Goal: Entertainment & Leisure: Consume media (video, audio)

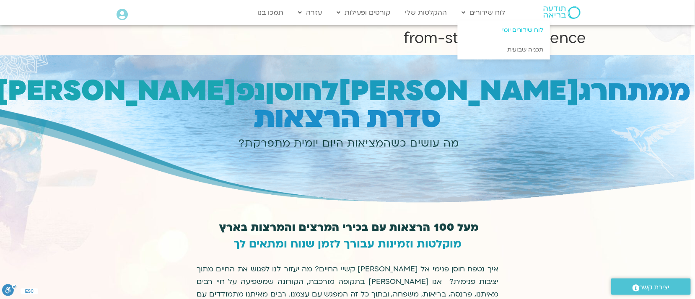
click at [500, 28] on link "לוח שידורים יומי" at bounding box center [504, 30] width 92 height 19
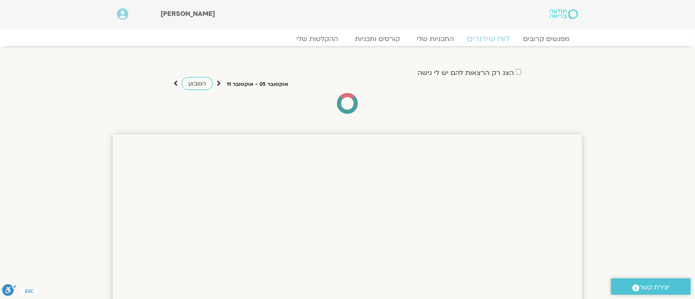
click at [489, 38] on link "לוח שידורים" at bounding box center [488, 39] width 63 height 10
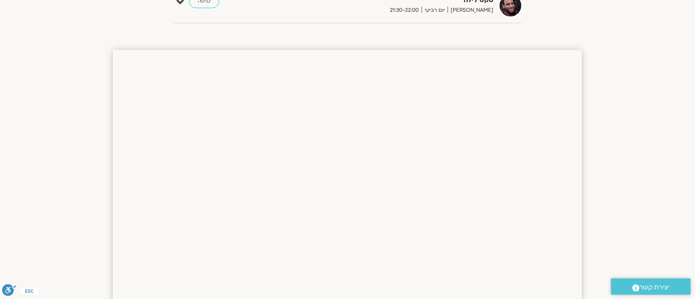
scroll to position [558, 0]
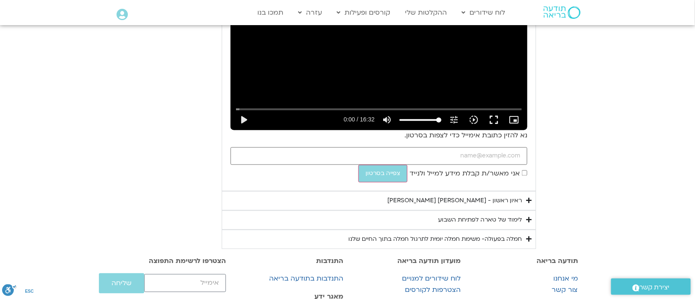
scroll to position [526, 0]
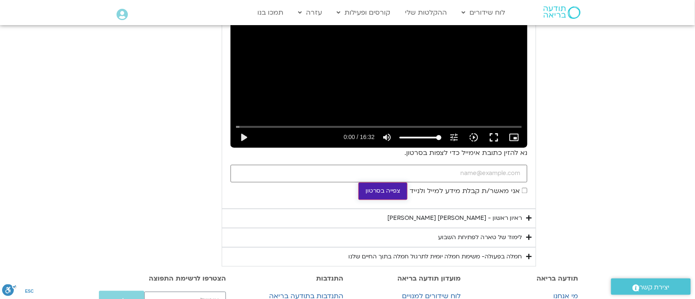
click at [407, 200] on button "צפייה בסרטון" at bounding box center [382, 192] width 49 height 18
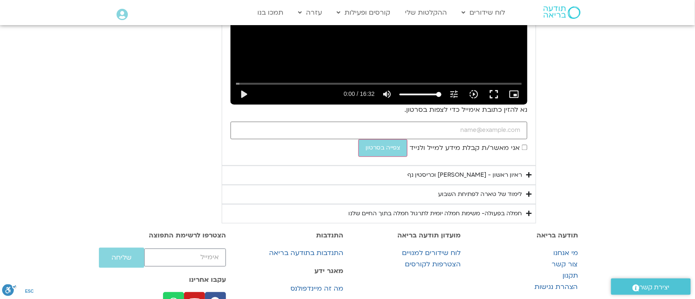
scroll to position [587, 0]
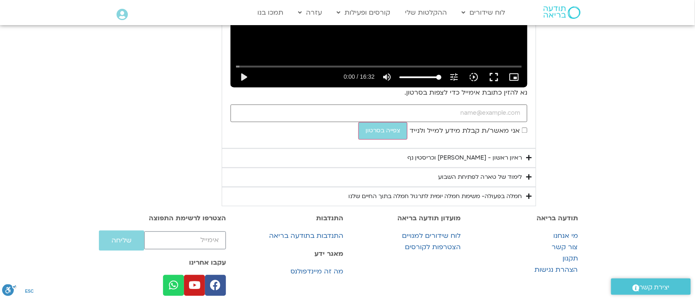
click at [536, 168] on summary "ראיון ראשון - [PERSON_NAME] וכריסטין נף" at bounding box center [379, 157] width 314 height 19
click at [522, 163] on div "ראיון ראשון - [PERSON_NAME] וכריסטין נף" at bounding box center [464, 158] width 114 height 10
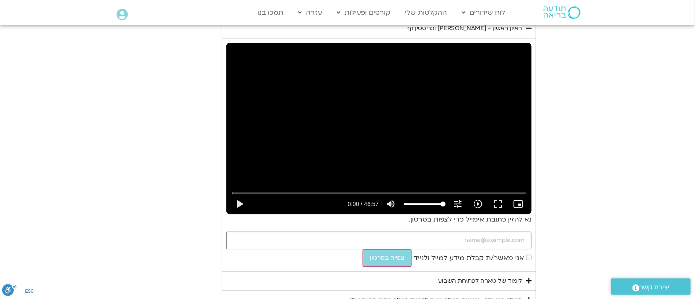
scroll to position [733, 0]
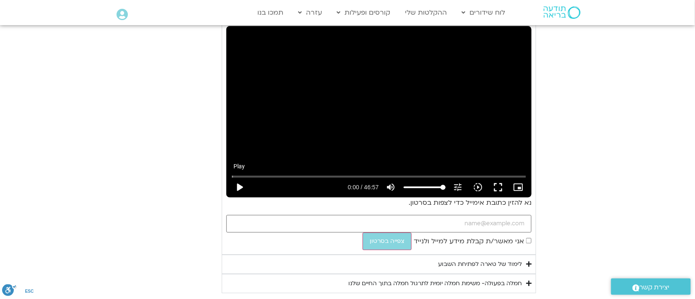
click at [229, 197] on button "play_arrow" at bounding box center [239, 187] width 20 height 20
type input "3.755272"
type input "99.4760969220694"
type input "3.772874"
type input "98.0790220475879"
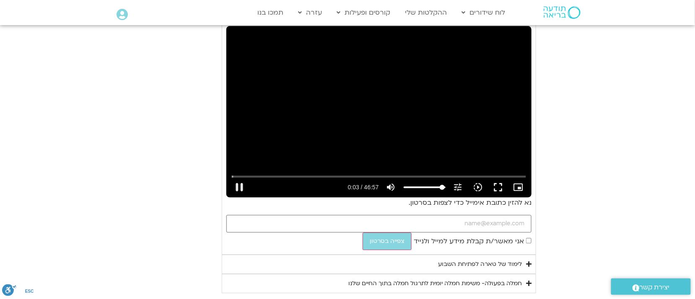
type input "3.789318"
type input "96.6819471731063"
type input "3.838876"
type input "93.8877974241432"
type input "3.88916"
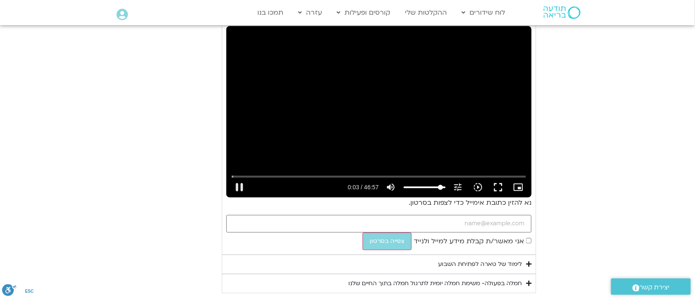
type input "92.4907225496616"
type input "3.955213"
type input "91.0936476751801"
type input "3.971682"
type input "89.6965728006985"
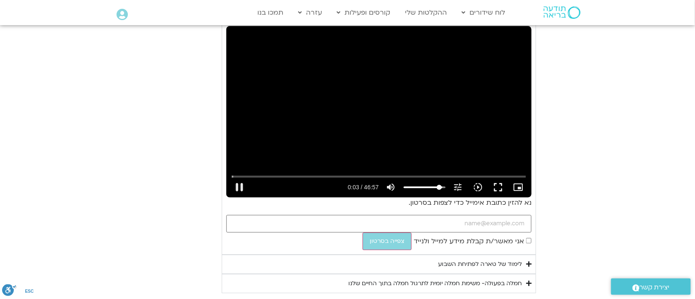
type input "4.005119"
type input "85.5053481772539"
type input "4.021872"
type input "84.1082733027723"
type input "4.03866"
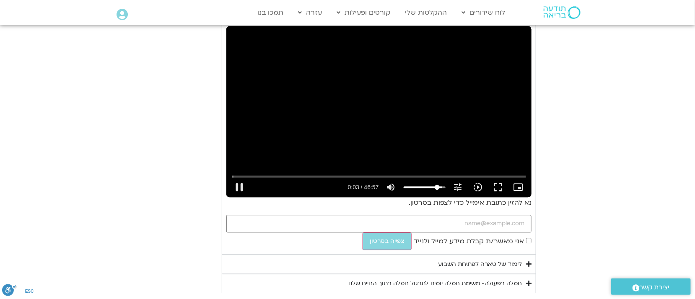
type input "79.9170486793277"
type input "4.055126"
type input "77.1228989303646"
type input "4.071683"
type input "74.3287491814014"
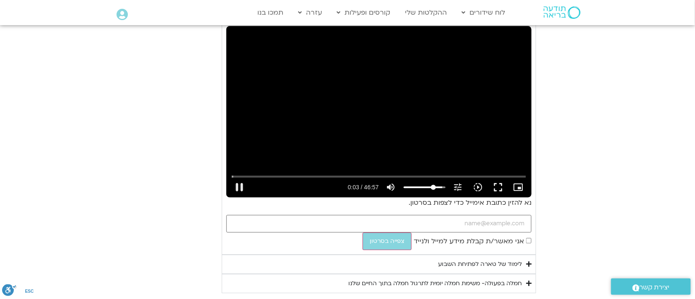
type input "4.088752"
type input "72.9316743069199"
type input "4.104946"
type input "68.7186203885615"
type input "4.121843"
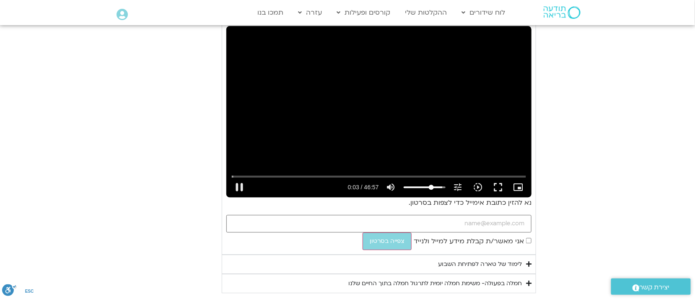
type input "67.3433748089937"
type input "4.138884"
type input "63.152150185549"
type input "4.155534"
type input "58.9609255621044"
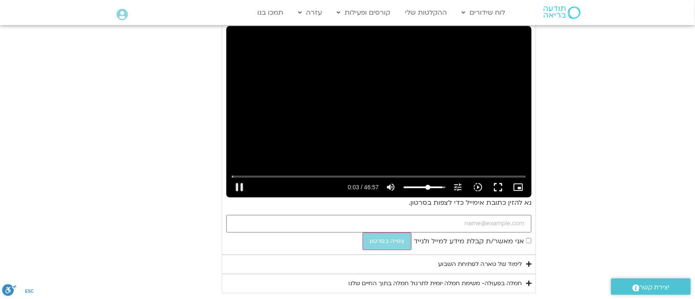
type input "4.172792"
type input "54.7697009386597"
type input "4.205018"
type input "49.1595721458197"
type input "4.221705"
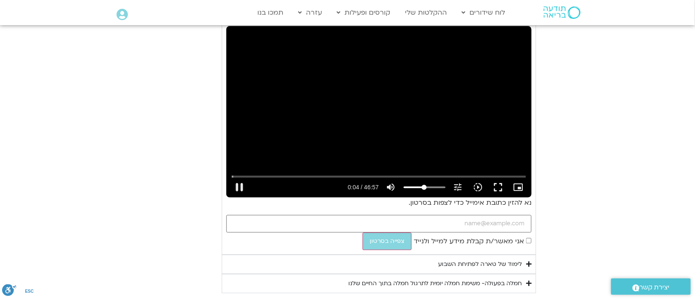
type input "44.9901768172888"
type input "4.238537"
type input "42.1960270683257"
type input "4.255289"
type input "38.004802444881"
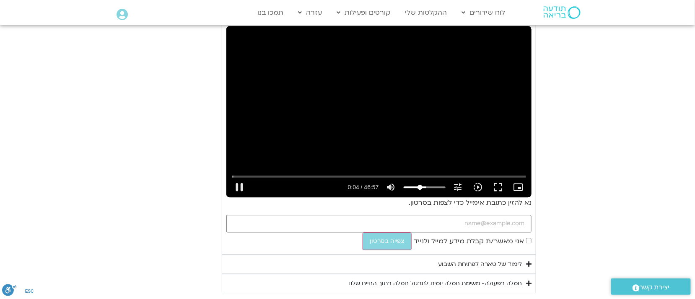
type input "4.271888"
type input "33.8135778214364"
type input "4.288912"
type input "31.0194280724733"
type input "4.305748"
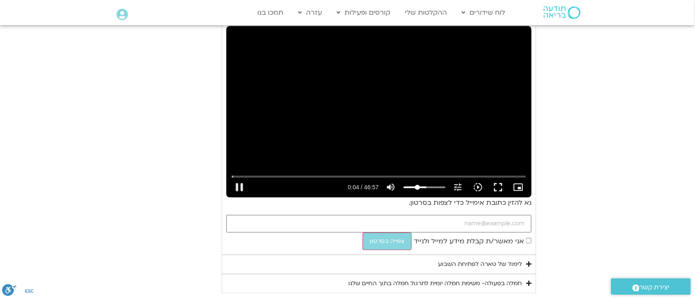
type input "26.8282034490286"
type input "4.321596"
type input "22.6369788255839"
type input "4.338525"
type input "19.8428290766208"
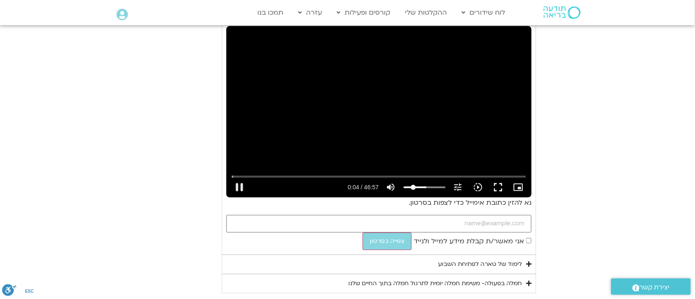
type input "4.355183"
type input "15.6516044531762"
type input "4.371604"
type input "14.2545295786946"
type input "4.388722"
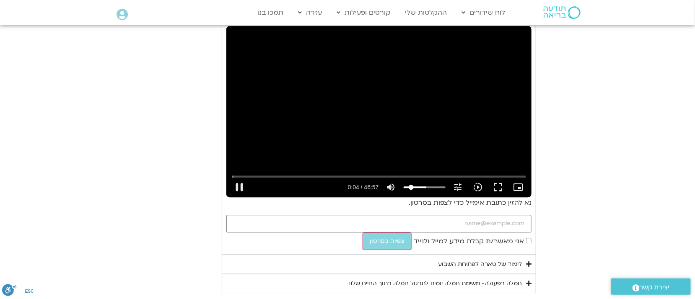
type input "12.8574547042131"
type input "4.421739"
type input "10.0633049552499"
type input "4.455028"
type input "5.87208033180528"
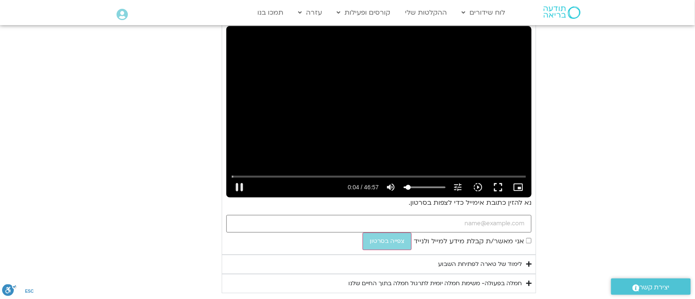
type input "4.471477"
type input "4.47500545732373"
type input "4.488516"
type input "3.07793058284217"
type input "4.50481"
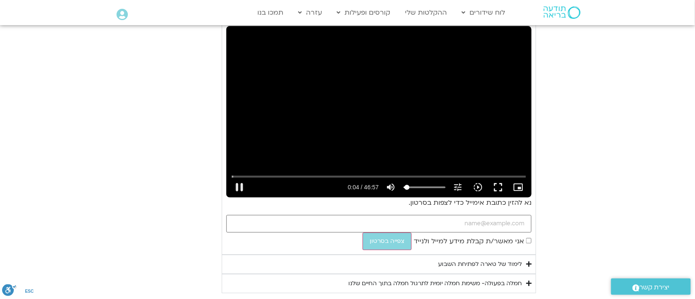
type input "1.68085570836062"
type input "4.521822"
type input "0"
type input "5.844074"
drag, startPoint x: 472, startPoint y: 253, endPoint x: 434, endPoint y: 253, distance: 38.1
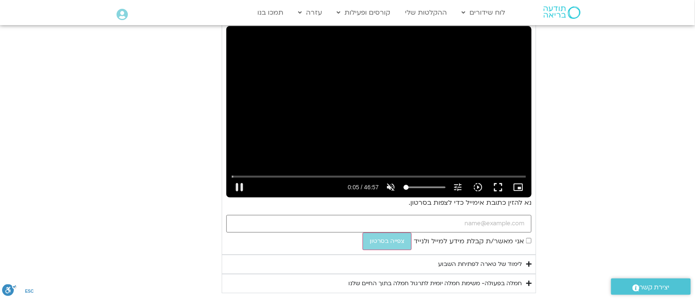
type input "0"
click at [434, 190] on input "Volume" at bounding box center [425, 187] width 42 height 5
click at [346, 179] on input "Seek" at bounding box center [379, 176] width 294 height 5
type input "1143.97092"
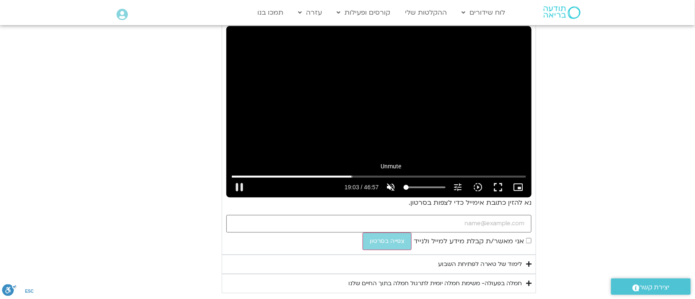
click at [396, 192] on icon "volume_off" at bounding box center [391, 187] width 10 height 10
type input "100"
drag, startPoint x: 347, startPoint y: 241, endPoint x: 312, endPoint y: 245, distance: 35.0
click at [312, 179] on input "Seek" at bounding box center [379, 176] width 294 height 5
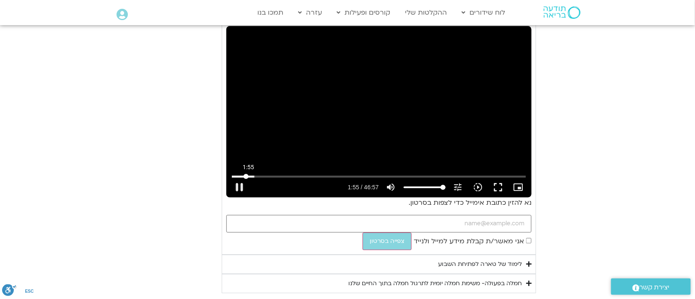
drag, startPoint x: 311, startPoint y: 243, endPoint x: 220, endPoint y: 246, distance: 91.0
click at [232, 179] on input "Seek" at bounding box center [379, 176] width 294 height 5
click at [229, 197] on button "pause" at bounding box center [239, 187] width 20 height 20
click at [229, 197] on button "play_arrow" at bounding box center [239, 187] width 20 height 20
type input "117.746778"
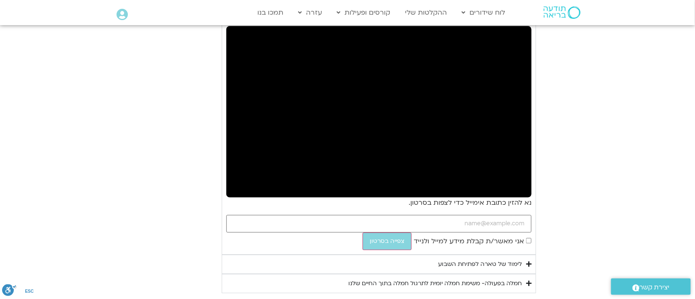
drag, startPoint x: 248, startPoint y: 274, endPoint x: 252, endPoint y: 274, distance: 4.6
click at [252, 209] on p "נא להזין כתובת אימייל כדי לצפות בסרטון." at bounding box center [378, 202] width 305 height 11
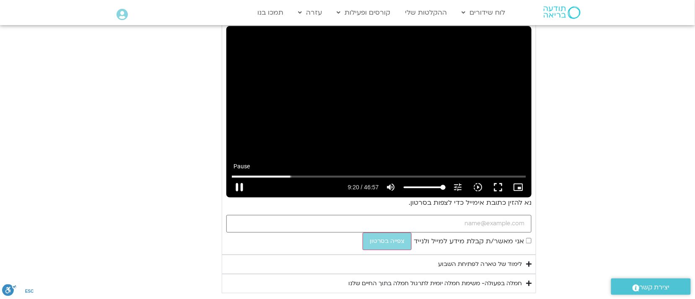
click at [229, 197] on button "pause" at bounding box center [239, 187] width 20 height 20
click at [258, 250] on div "נא להזין כתובת אימייל כדי לצפות בסרטון. אני מאשר/ת קבלת מידע למייל ולנייד צפייה…" at bounding box center [378, 223] width 305 height 52
click at [229, 197] on button "play_arrow" at bounding box center [239, 187] width 20 height 20
drag, startPoint x: 289, startPoint y: 242, endPoint x: 301, endPoint y: 247, distance: 13.2
click at [301, 179] on input "Seek" at bounding box center [379, 176] width 294 height 5
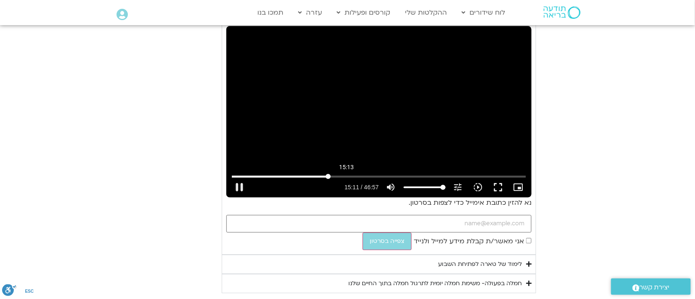
drag, startPoint x: 302, startPoint y: 242, endPoint x: 318, endPoint y: 244, distance: 16.1
click at [318, 179] on input "Seek" at bounding box center [379, 176] width 294 height 5
drag, startPoint x: 318, startPoint y: 241, endPoint x: 344, endPoint y: 251, distance: 27.9
click at [344, 179] on input "Seek" at bounding box center [379, 176] width 294 height 5
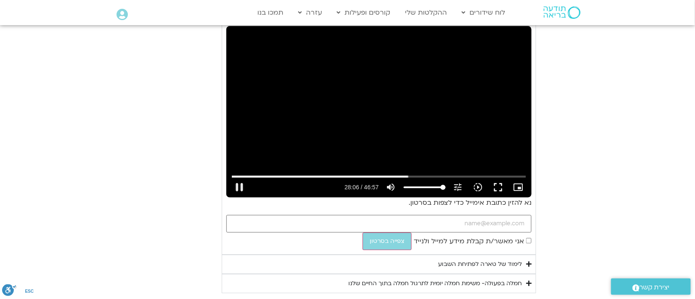
drag, startPoint x: 306, startPoint y: 231, endPoint x: 88, endPoint y: 319, distance: 235.4
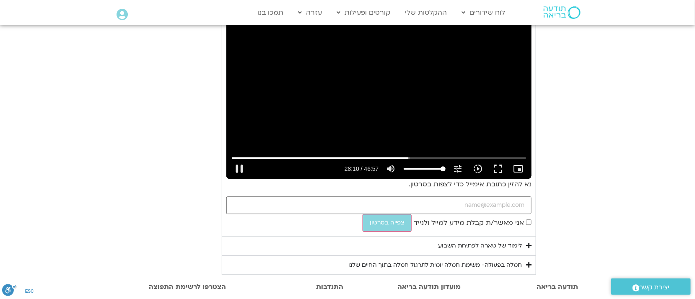
click at [414, 179] on div "Skip Ad 7:53 pause 28:10 / 46:57 volume_up Mute tune Resolution Auto 720p slow_…" at bounding box center [378, 94] width 305 height 172
type input "1690.621421"
